Goal: Information Seeking & Learning: Learn about a topic

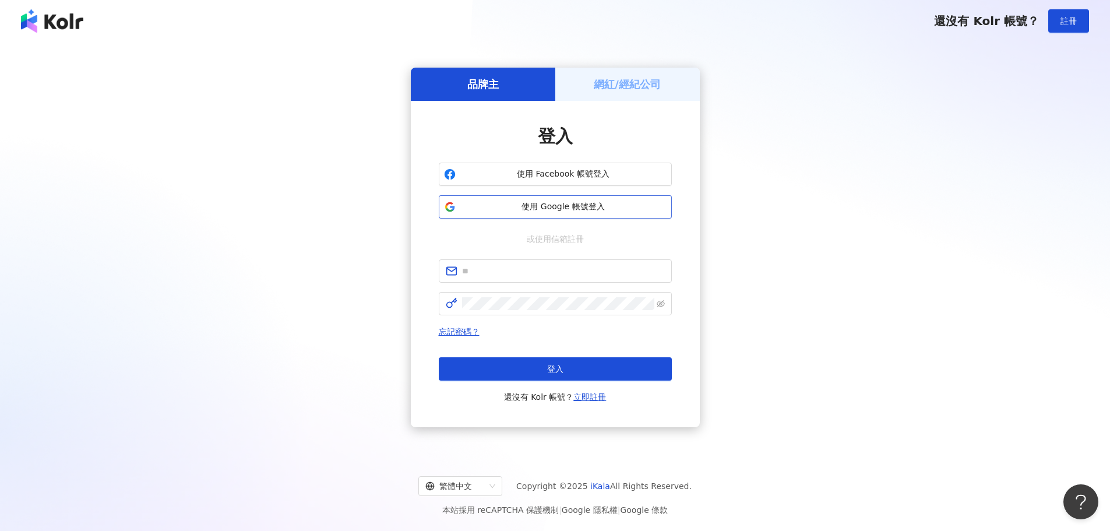
click at [533, 203] on span "使用 Google 帳號登入" at bounding box center [563, 207] width 206 height 12
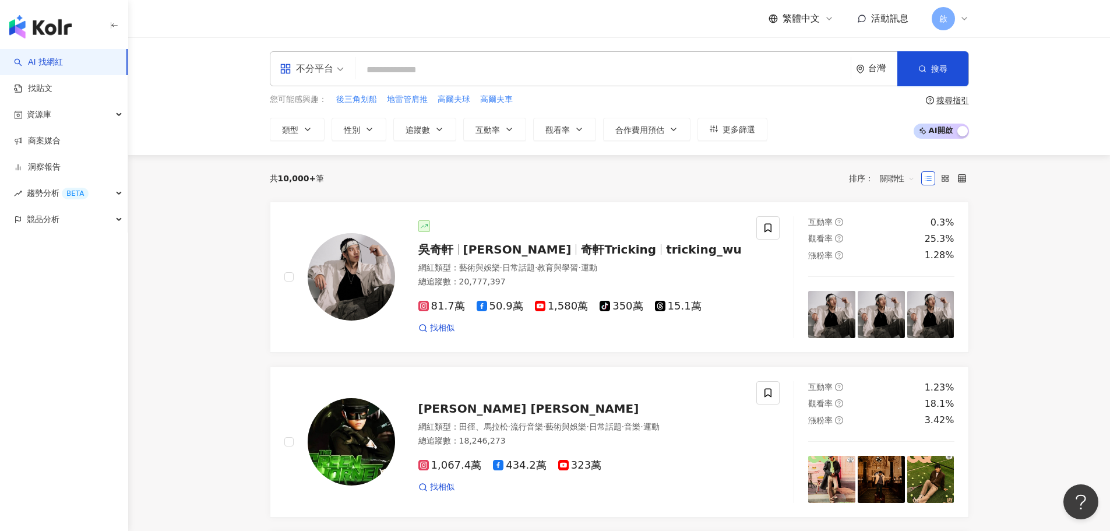
click at [485, 68] on input "search" at bounding box center [603, 70] width 486 height 22
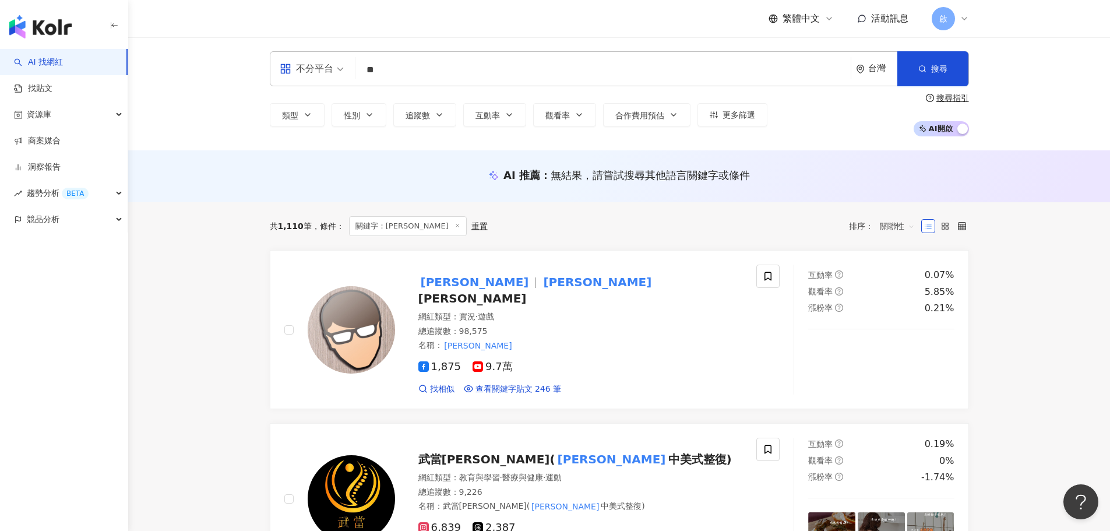
type input "**"
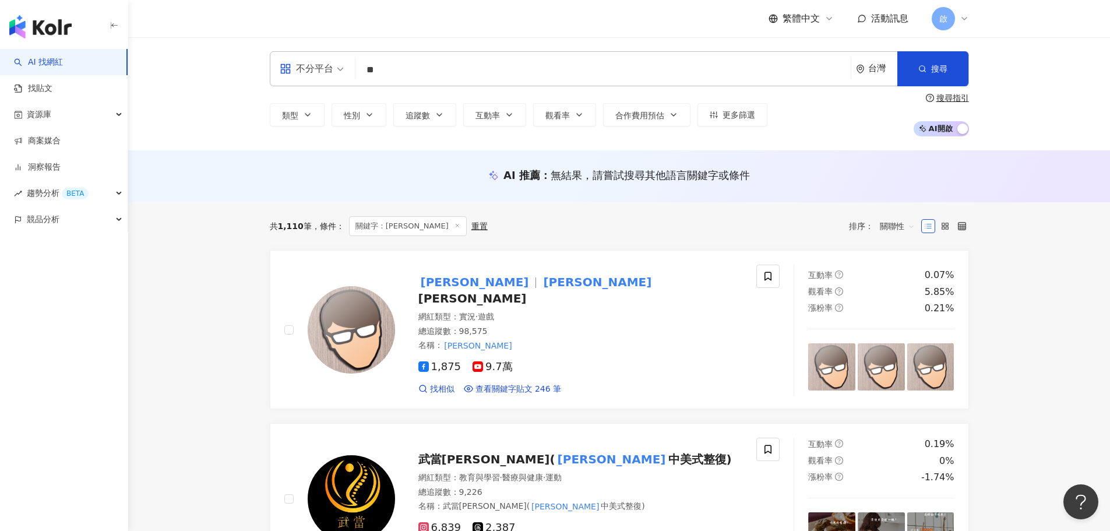
click at [431, 80] on input "**" at bounding box center [603, 70] width 486 height 22
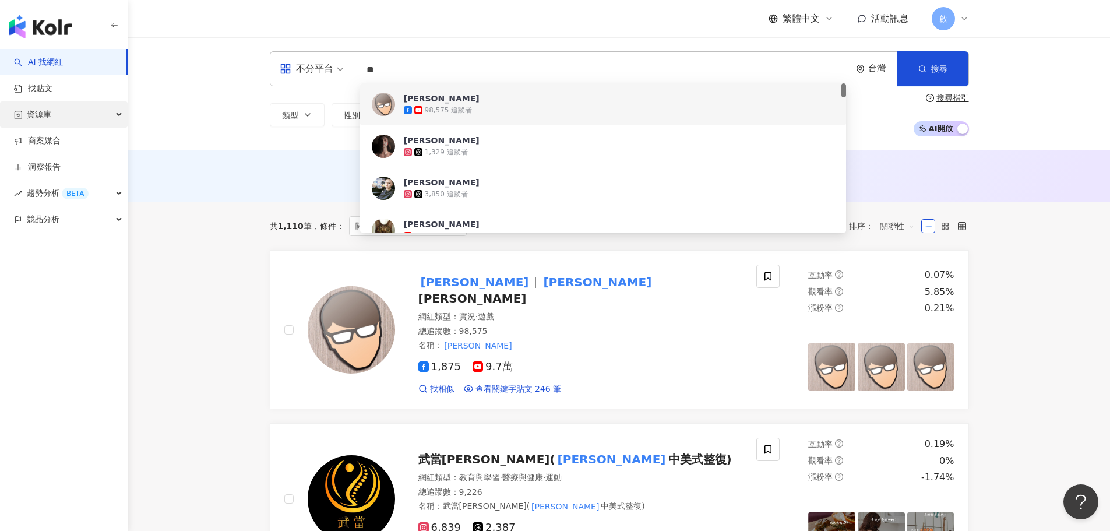
click at [61, 119] on div "資源庫" at bounding box center [64, 114] width 128 height 26
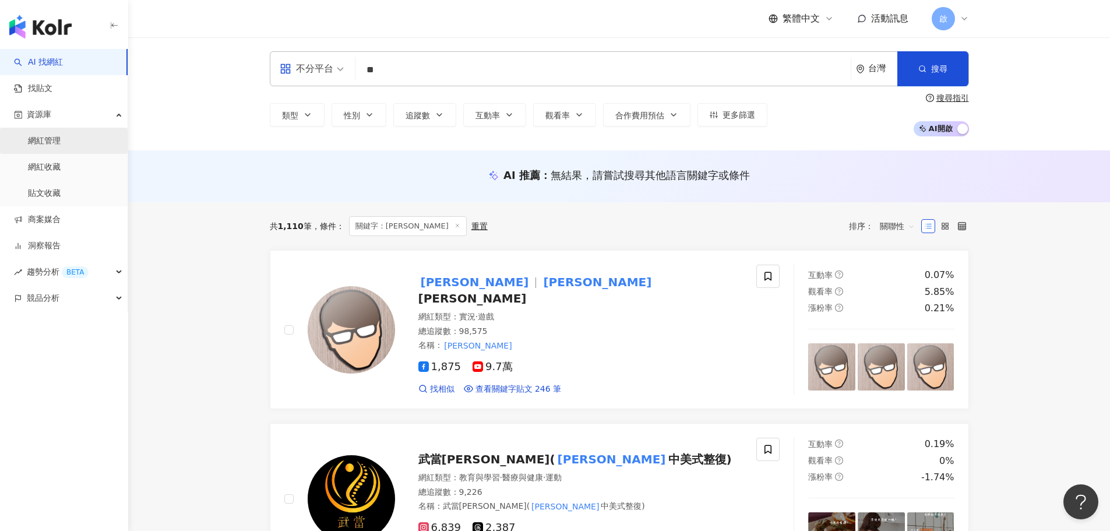
click at [59, 138] on link "網紅管理" at bounding box center [44, 141] width 33 height 12
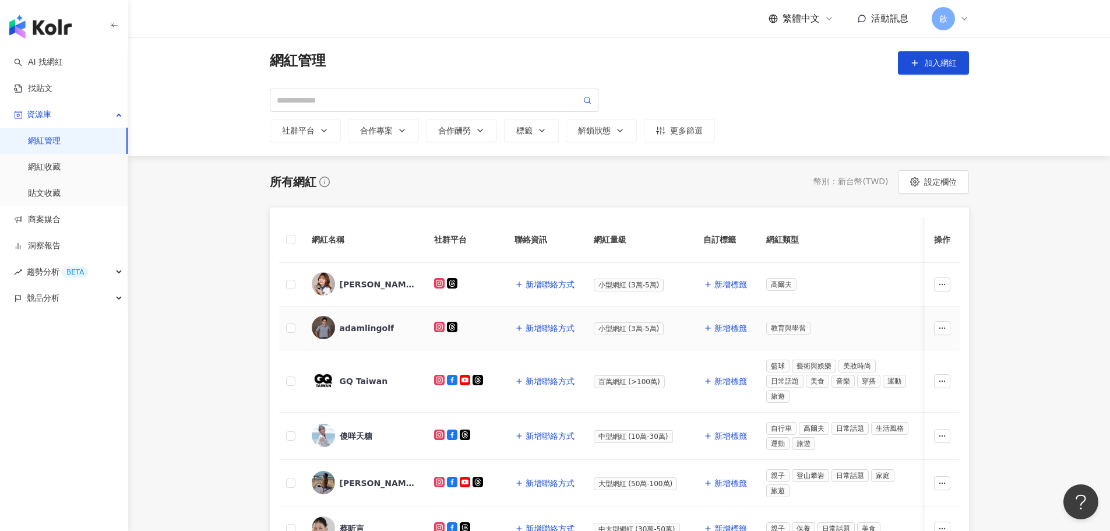
click at [367, 323] on div "adamlingolf" at bounding box center [367, 328] width 55 height 12
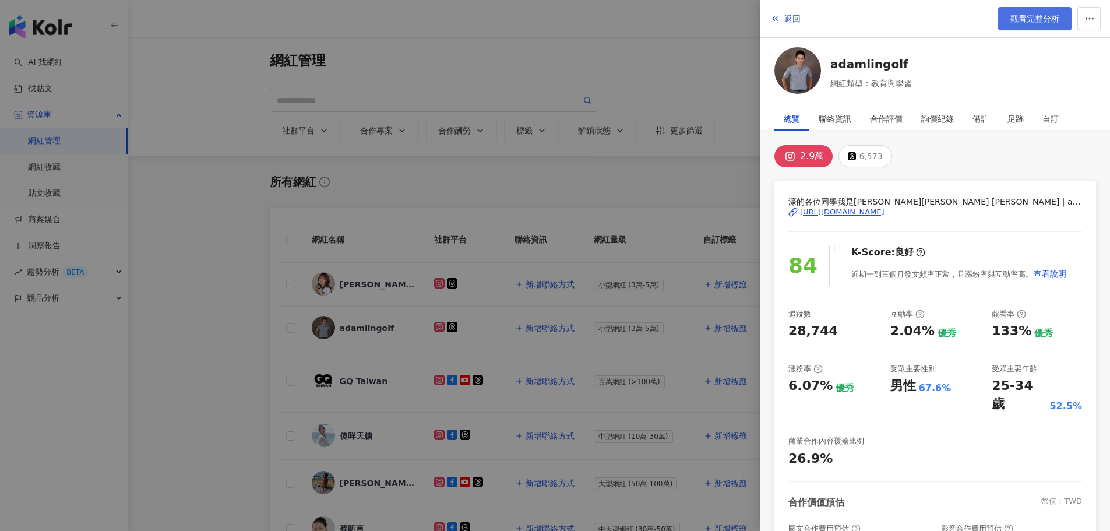
click at [1013, 29] on link "觀看完整分析" at bounding box center [1034, 18] width 73 height 23
click at [627, 47] on div at bounding box center [555, 265] width 1110 height 531
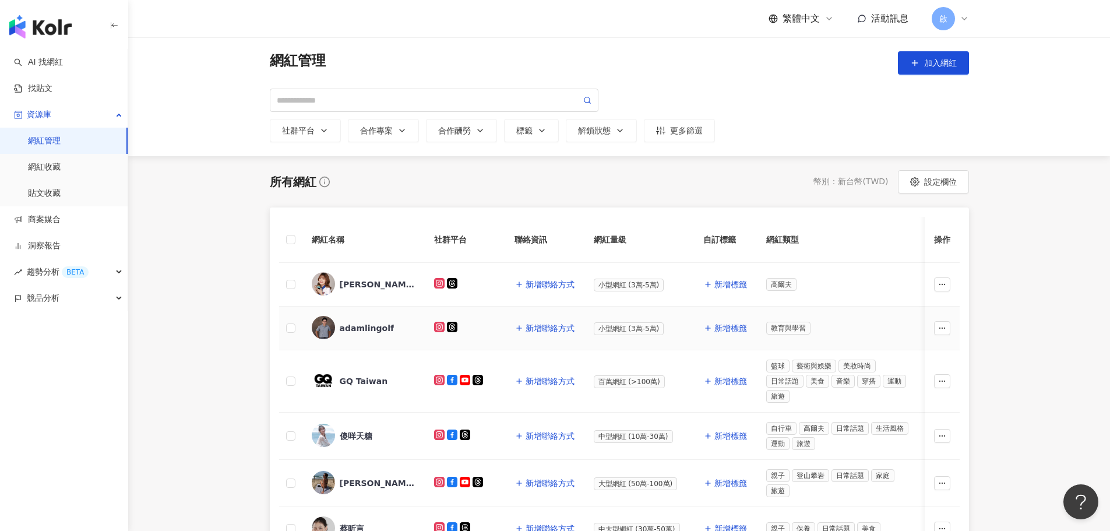
click at [400, 329] on span "adamlingolf" at bounding box center [378, 328] width 76 height 12
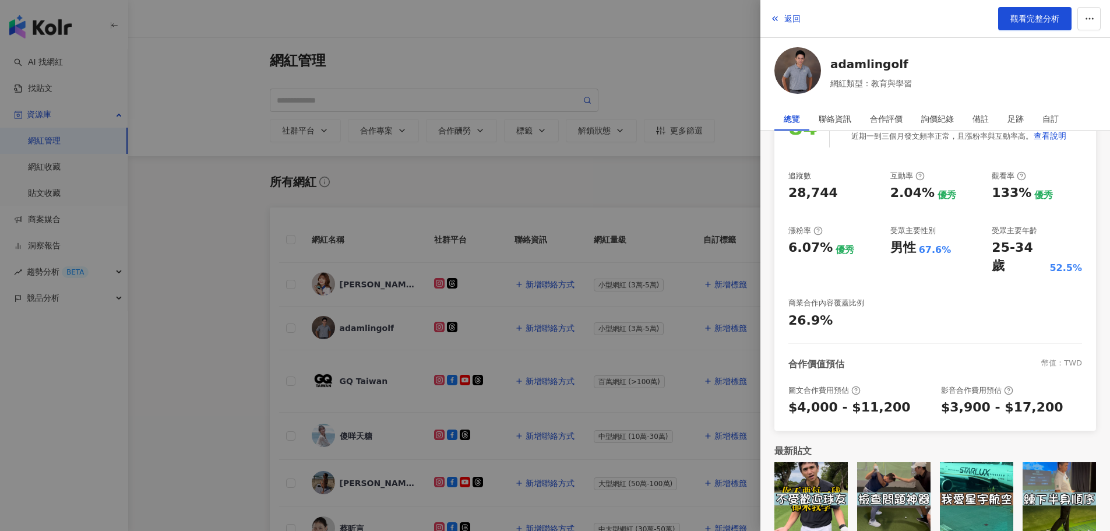
click at [502, 100] on div at bounding box center [555, 265] width 1110 height 531
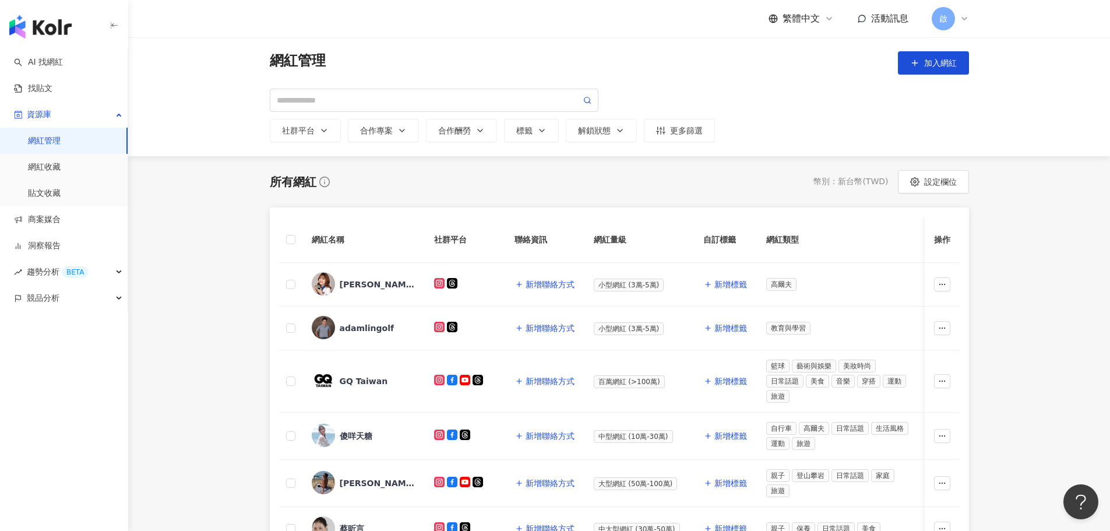
click at [677, 80] on div "網紅管理 加入網紅 社群平台 合作專案 合作酬勞 標籤 解鎖狀態 更多篩選" at bounding box center [619, 96] width 699 height 91
click at [367, 289] on div "楊之華 Shelly ?" at bounding box center [378, 285] width 76 height 12
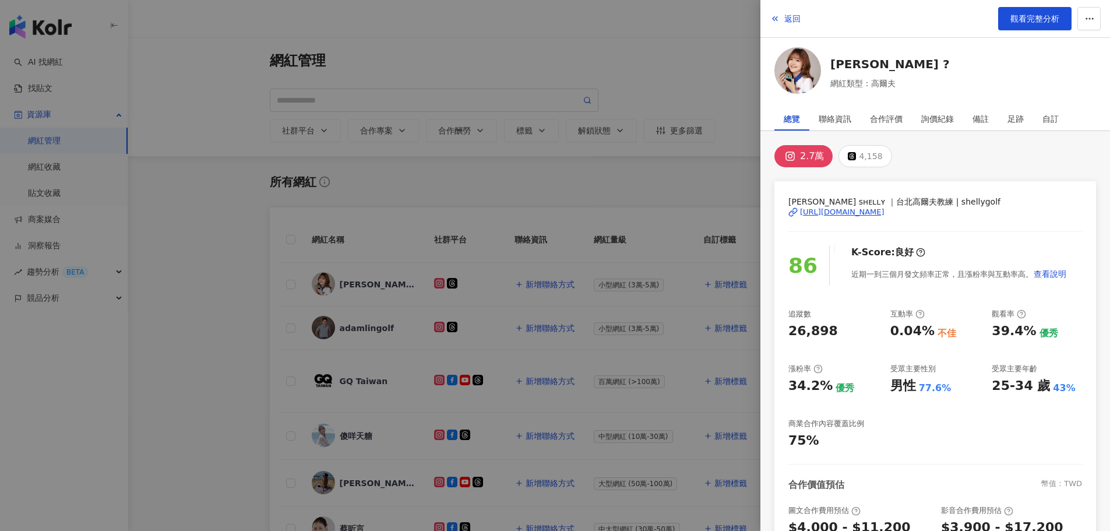
click at [537, 192] on div at bounding box center [555, 265] width 1110 height 531
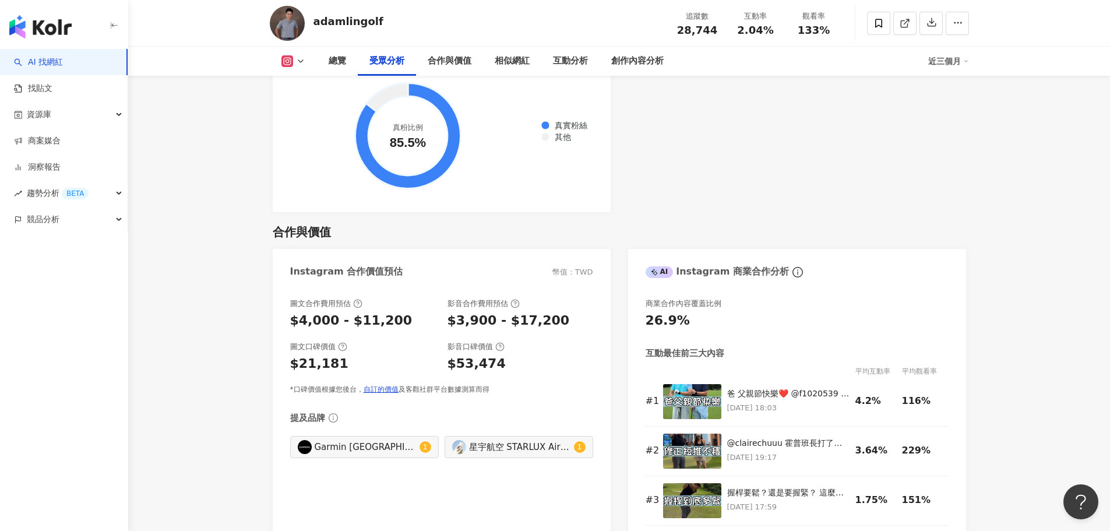
scroll to position [1399, 0]
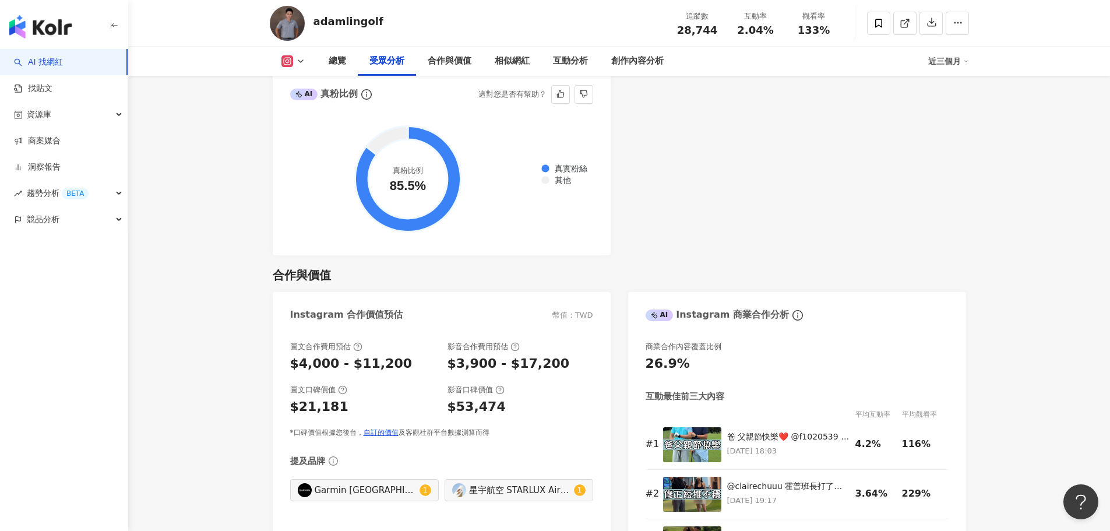
drag, startPoint x: 557, startPoint y: 245, endPoint x: 585, endPoint y: 273, distance: 39.6
click at [557, 245] on div "真實粉絲 其他 真粉比例 85.5%" at bounding box center [442, 182] width 338 height 146
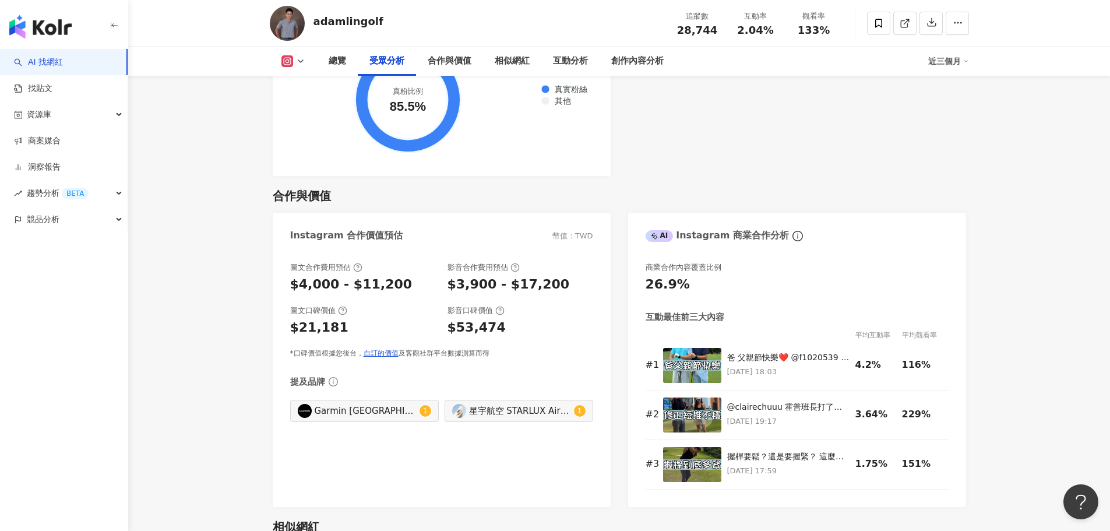
scroll to position [1573, 0]
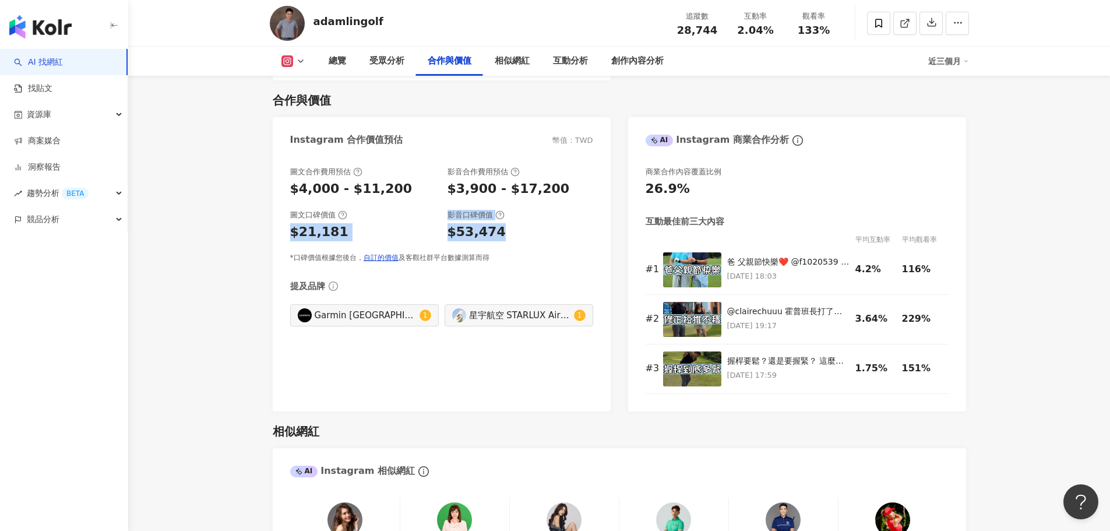
drag, startPoint x: 502, startPoint y: 234, endPoint x: 285, endPoint y: 227, distance: 217.5
click at [285, 227] on div "圖文合作費用預估 $4,000 - $11,200 影音合作費用預估 $3,900 - $17,200 圖文口碑價值 $21,181 影音口碑價值 $53,4…" at bounding box center [442, 283] width 338 height 256
click at [287, 229] on div "圖文合作費用預估 $4,000 - $11,200 影音合作費用預估 $3,900 - $17,200 圖文口碑價值 $21,181 影音口碑價值 $53,4…" at bounding box center [442, 283] width 338 height 256
drag, startPoint x: 522, startPoint y: 240, endPoint x: 199, endPoint y: 202, distance: 325.1
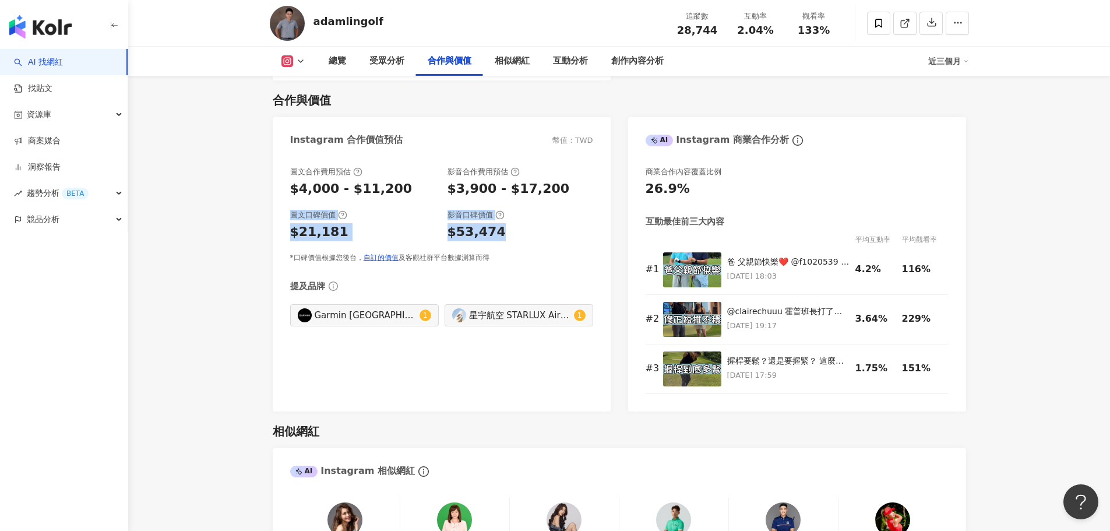
drag, startPoint x: 515, startPoint y: 238, endPoint x: 280, endPoint y: 189, distance: 240.0
click at [286, 205] on div "圖文合作費用預估 $4,000 - $11,200 影音合作費用預估 $3,900 - $17,200 圖文口碑價值 $21,181 影音口碑價值 $53,4…" at bounding box center [442, 283] width 338 height 256
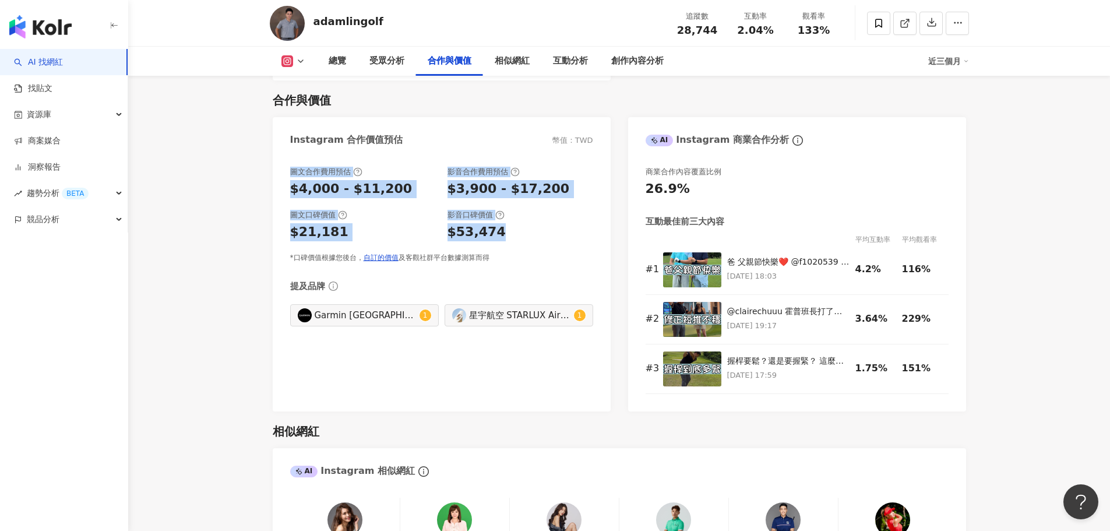
drag, startPoint x: 530, startPoint y: 242, endPoint x: 181, endPoint y: 160, distance: 358.6
click at [461, 221] on div "影音口碑價值 $53,474" at bounding box center [521, 225] width 146 height 31
drag, startPoint x: 526, startPoint y: 233, endPoint x: 188, endPoint y: 167, distance: 343.8
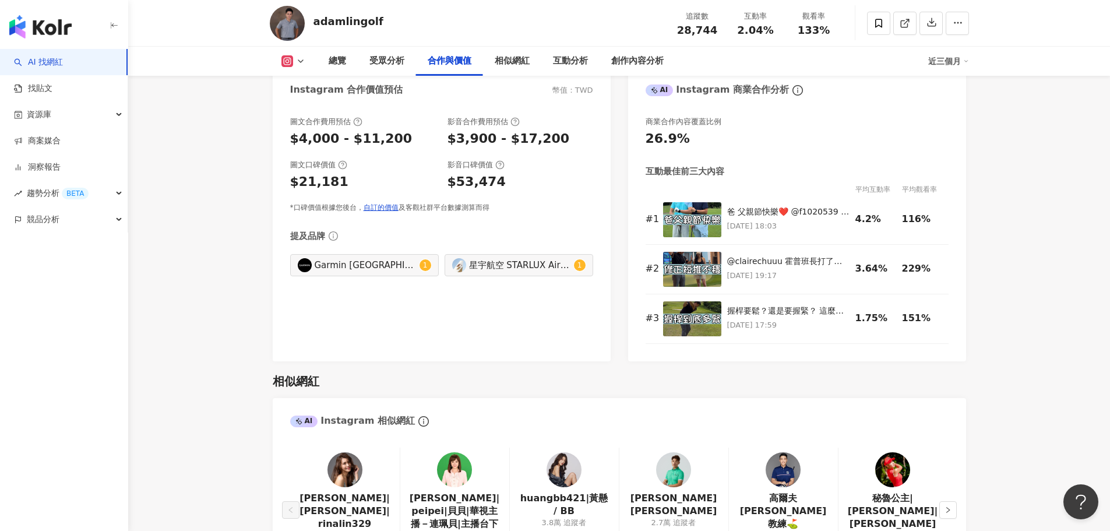
scroll to position [1515, 0]
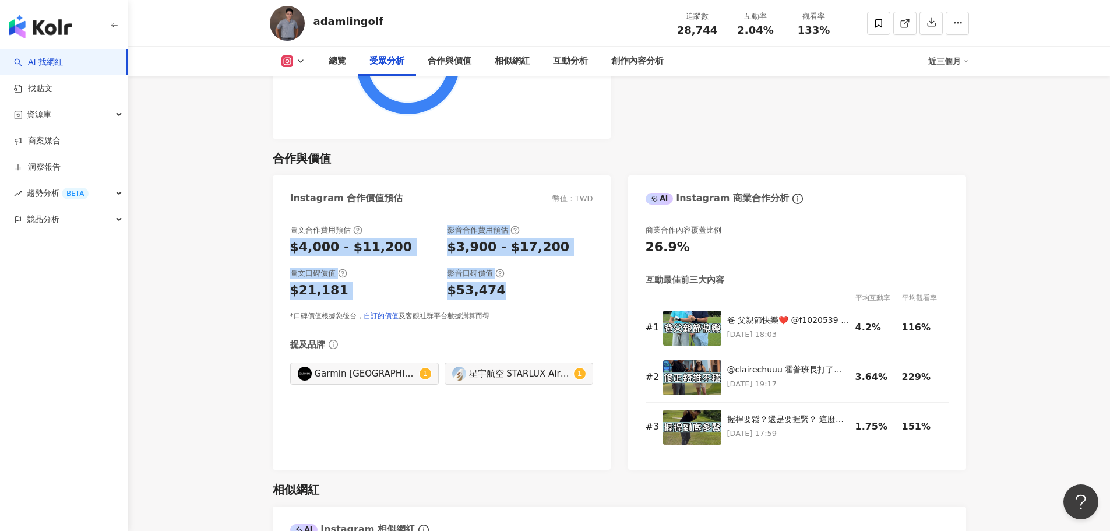
drag, startPoint x: 440, startPoint y: 296, endPoint x: 184, endPoint y: 259, distance: 259.0
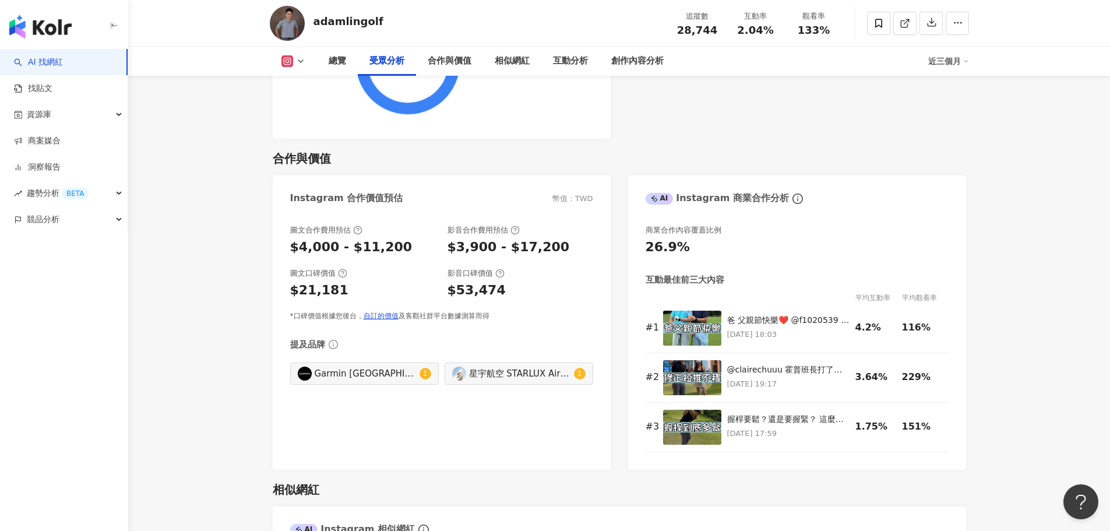
click at [484, 308] on div "圖文合作費用預估 $4,000 - $11,200 影音合作費用預估 $3,900 - $17,200 圖文口碑價值 $21,181 影音口碑價值 $53,4…" at bounding box center [441, 273] width 303 height 96
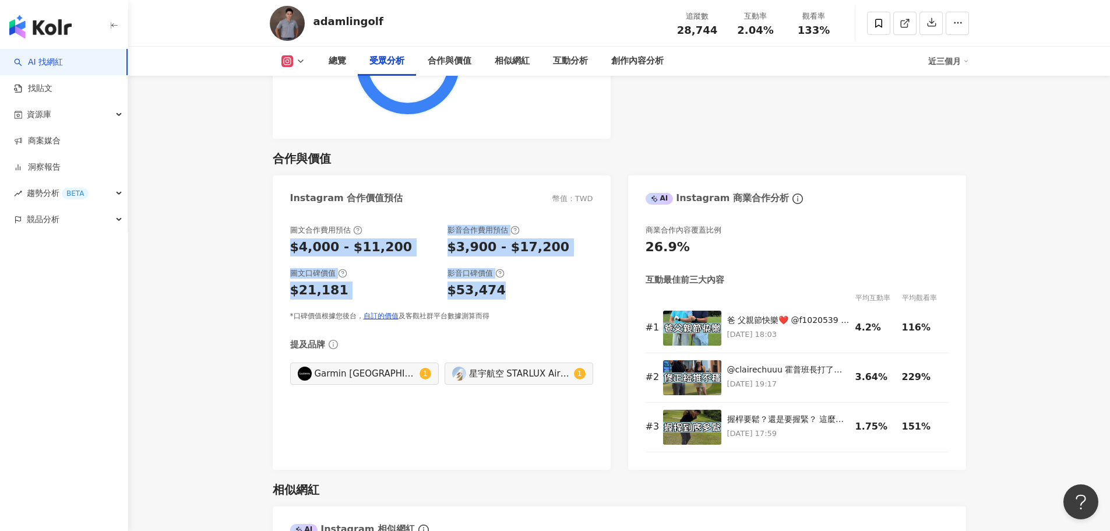
drag, startPoint x: 540, startPoint y: 293, endPoint x: 226, endPoint y: 255, distance: 317.0
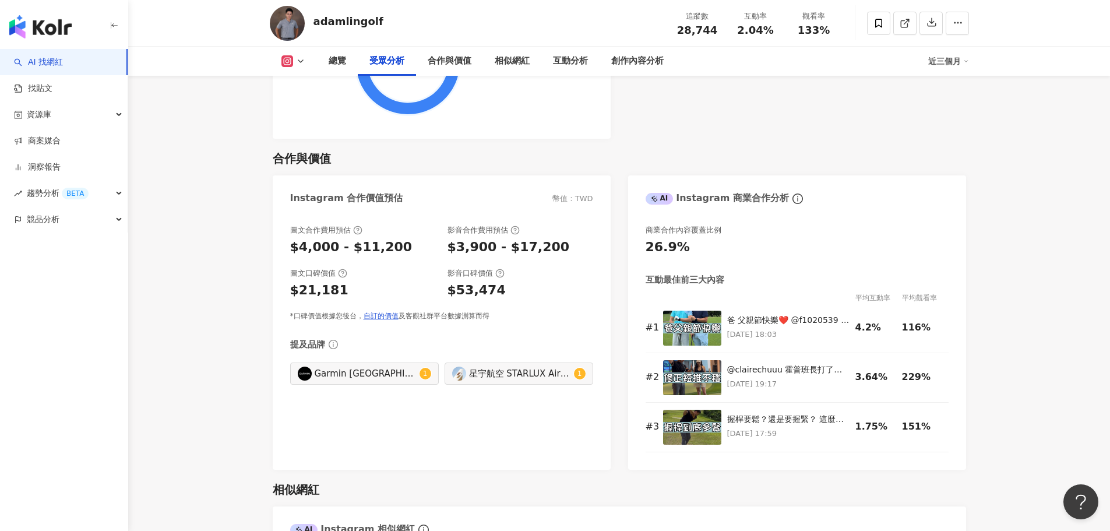
click at [494, 314] on div "*口碑價值根據您後台， 自訂的價值 及客觀社群平台數據測算而得" at bounding box center [441, 316] width 303 height 10
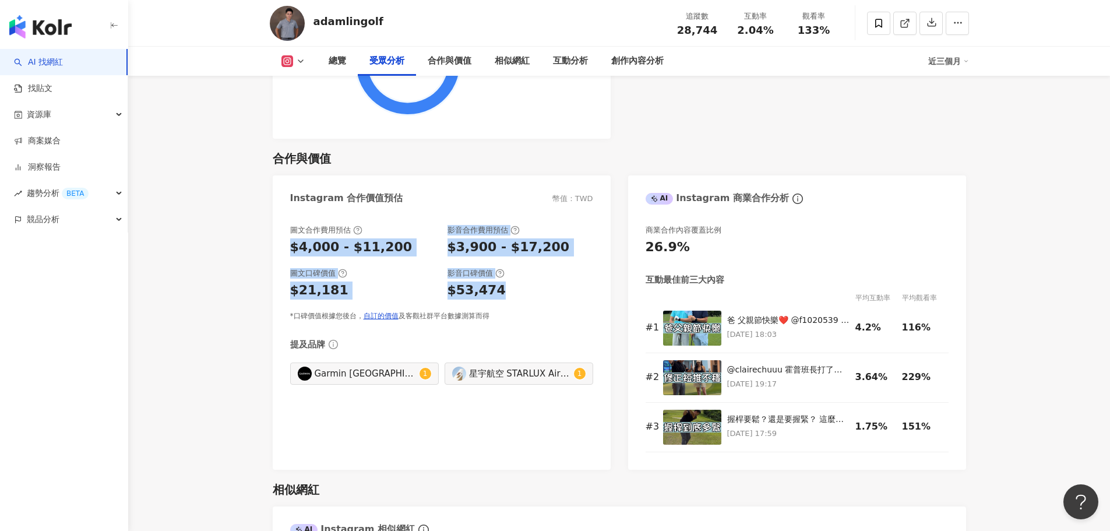
drag, startPoint x: 522, startPoint y: 300, endPoint x: 394, endPoint y: 279, distance: 130.0
click at [569, 292] on div "$53,474" at bounding box center [521, 290] width 146 height 18
drag, startPoint x: 269, startPoint y: 244, endPoint x: 188, endPoint y: 216, distance: 86.3
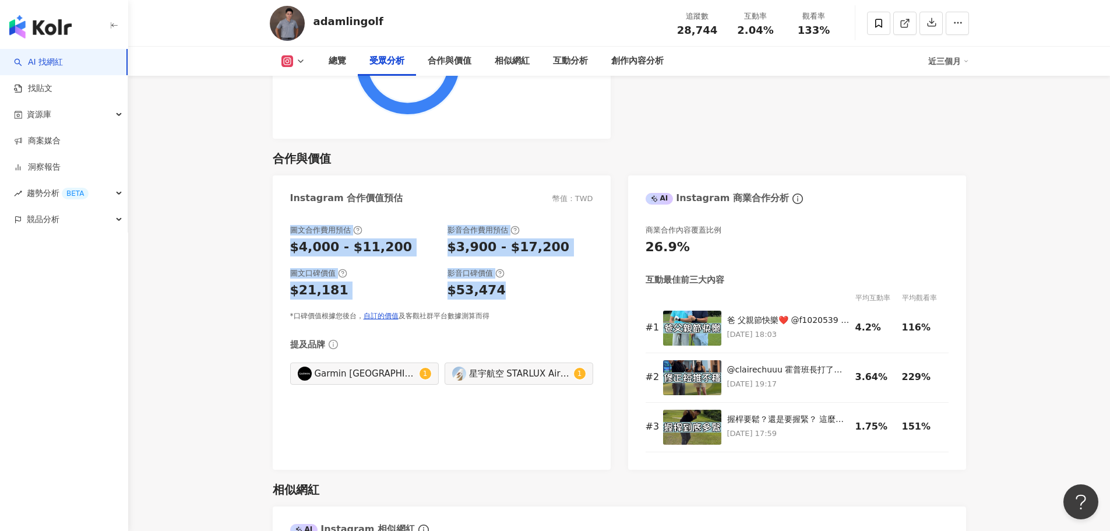
click at [543, 283] on div "$53,474" at bounding box center [521, 290] width 146 height 18
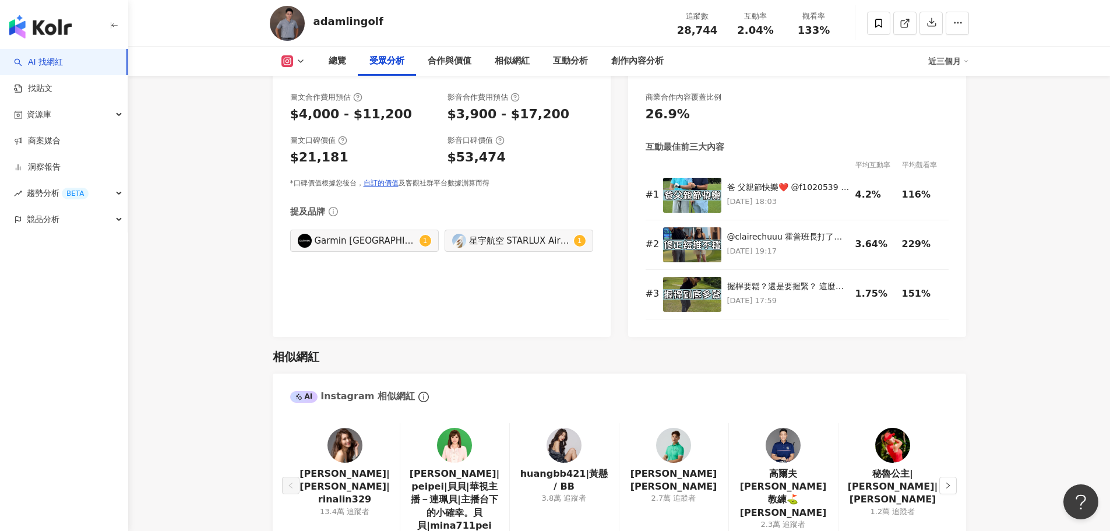
scroll to position [1457, 0]
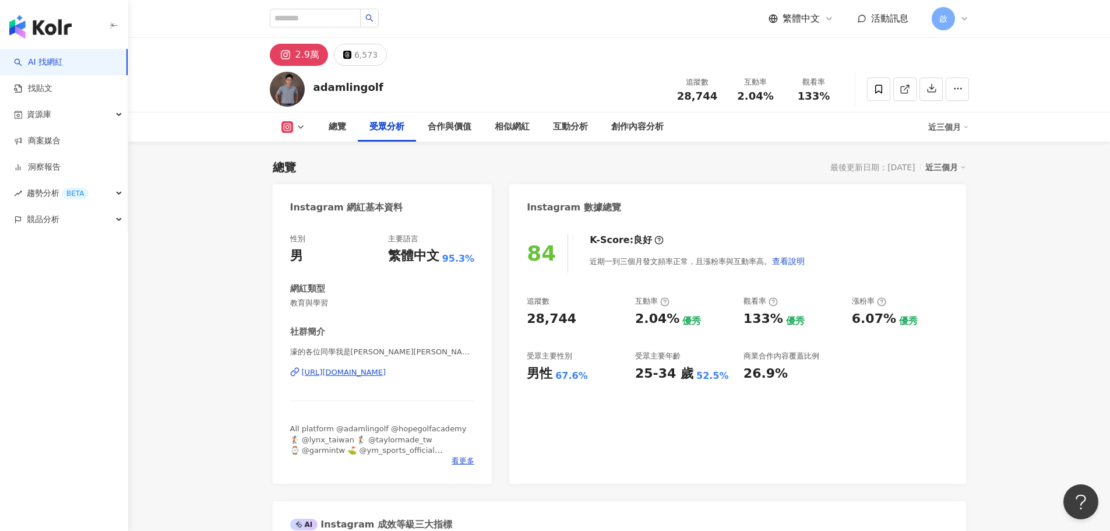
click at [343, 28] on div at bounding box center [324, 19] width 109 height 20
click at [341, 23] on input "search" at bounding box center [315, 18] width 91 height 19
type input "***"
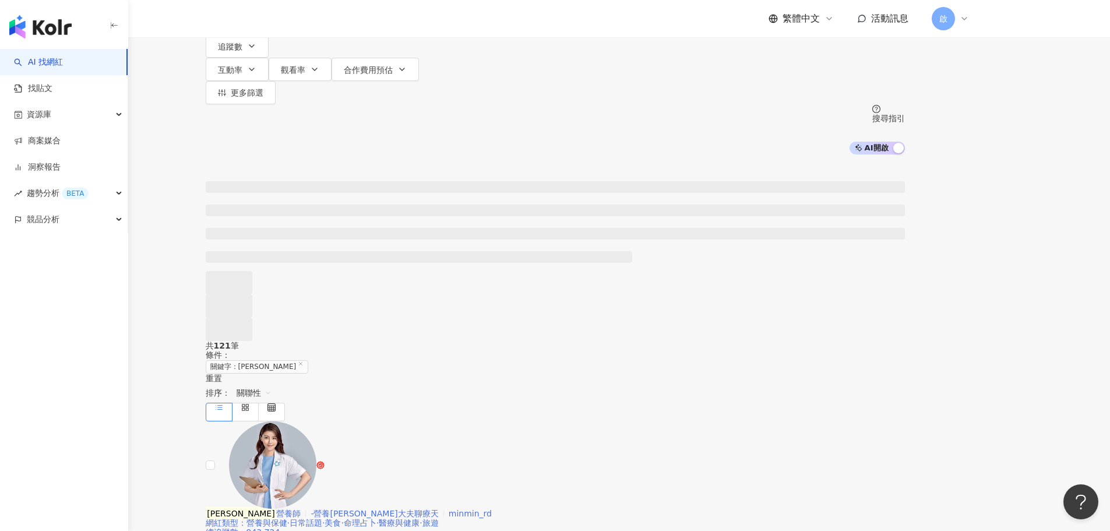
scroll to position [175, 0]
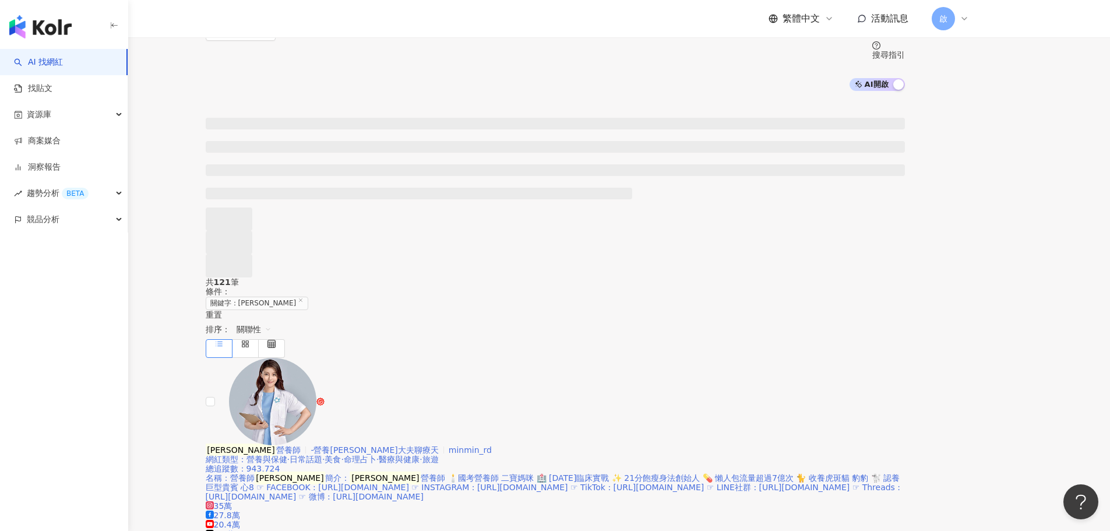
click at [564, 445] on div "高敏敏 營養師 -營養師敏敏大夫聊療天 minmin_rd 網紅類型 ： 營養與保健 · 日常話題 · 美食 · 命理占卜 · 醫療與健康 · 旅遊 總追蹤數…" at bounding box center [555, 506] width 699 height 122
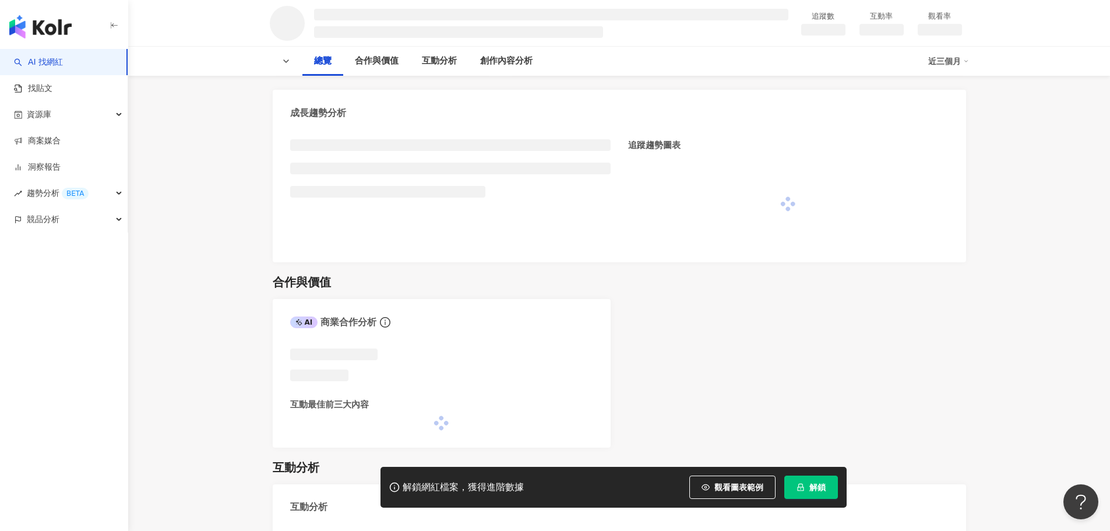
scroll to position [408, 0]
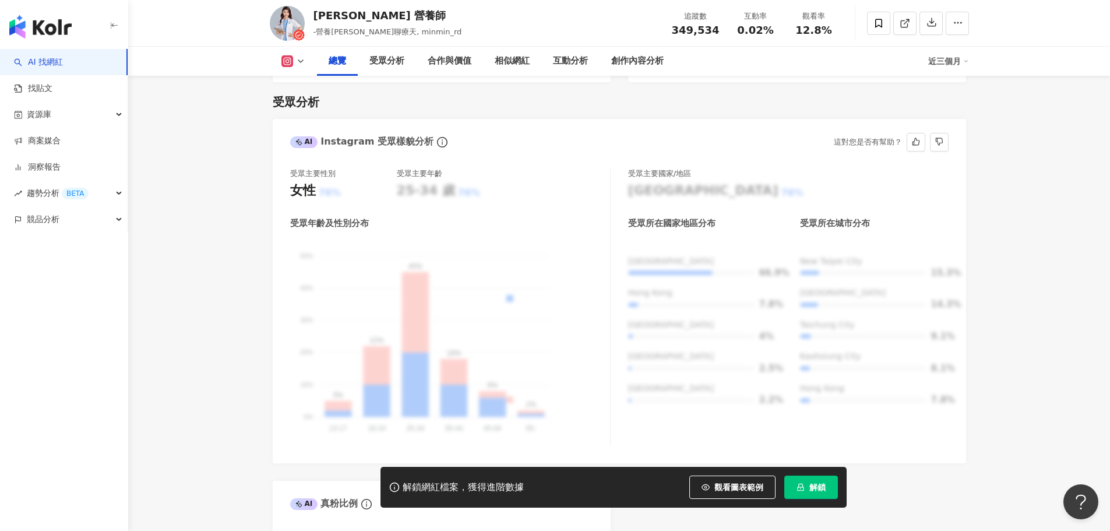
scroll to position [610, 0]
